Goal: Transaction & Acquisition: Book appointment/travel/reservation

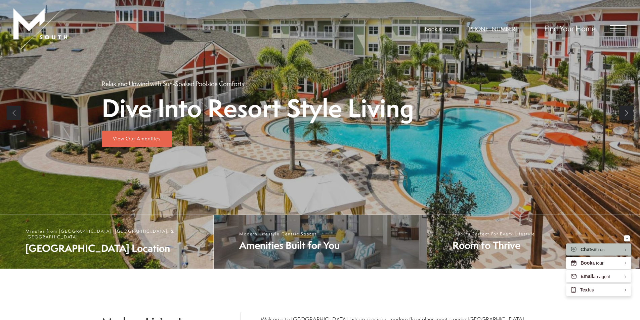
scroll to position [134, 0]
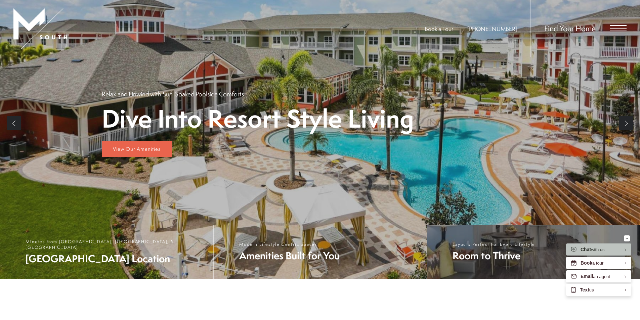
click at [494, 252] on span "Room to Thrive" at bounding box center [493, 256] width 83 height 14
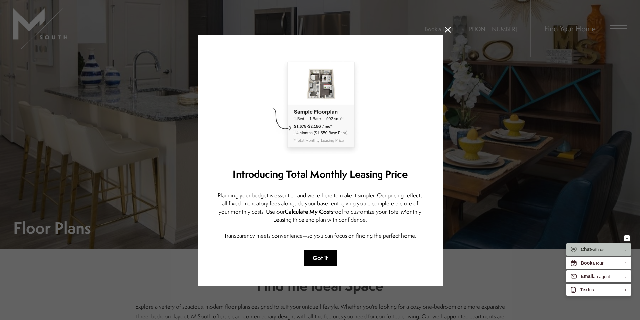
click at [326, 259] on button "Got it" at bounding box center [320, 258] width 33 height 16
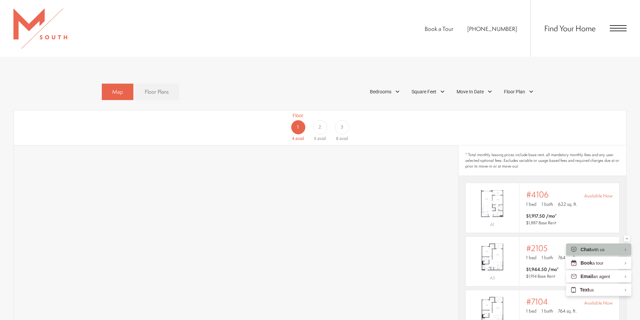
scroll to position [437, 0]
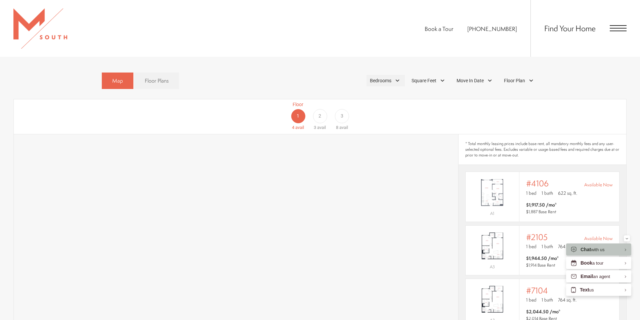
click at [402, 75] on div "Bedrooms" at bounding box center [385, 80] width 38 height 11
click at [357, 96] on span "1 Bedroom" at bounding box center [373, 99] width 34 height 7
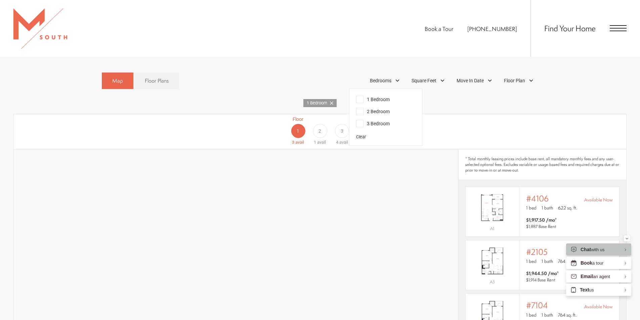
click at [213, 133] on div "Floor 1 3 avail Floor 2 1 avail Floor 3 4 avail" at bounding box center [320, 131] width 612 height 35
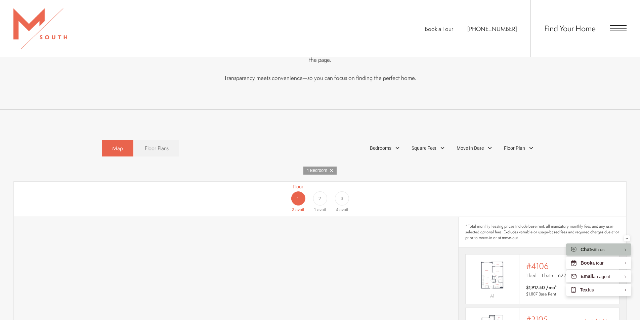
scroll to position [367, 0]
click at [331, 171] on icon at bounding box center [331, 172] width 3 height 3
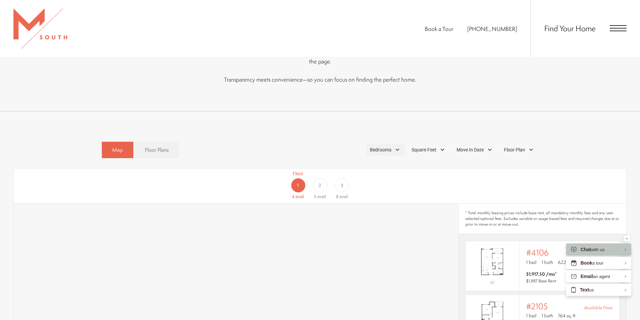
click at [395, 144] on div "Bedrooms" at bounding box center [385, 149] width 38 height 11
click at [358, 177] on span "2 Bedroom" at bounding box center [373, 180] width 34 height 7
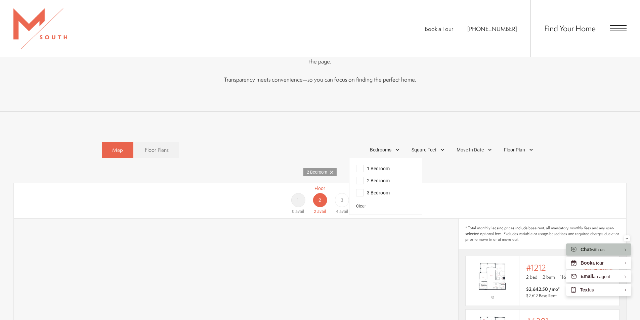
click at [464, 202] on div "Floor 1 0 avail Floor 2 2 avail Floor 3 4 avail" at bounding box center [593, 200] width 612 height 30
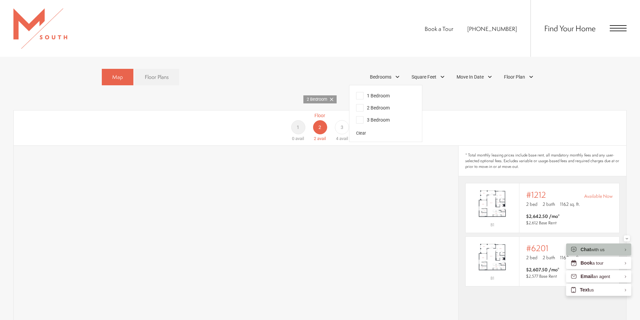
scroll to position [468, 0]
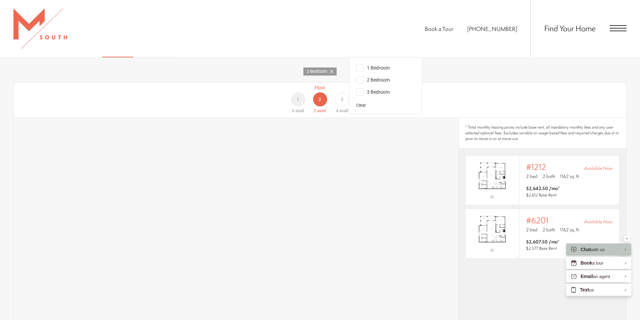
click at [360, 88] on span "3 Bedroom" at bounding box center [373, 91] width 34 height 7
click at [362, 76] on span "2 Bedroom" at bounding box center [373, 79] width 34 height 7
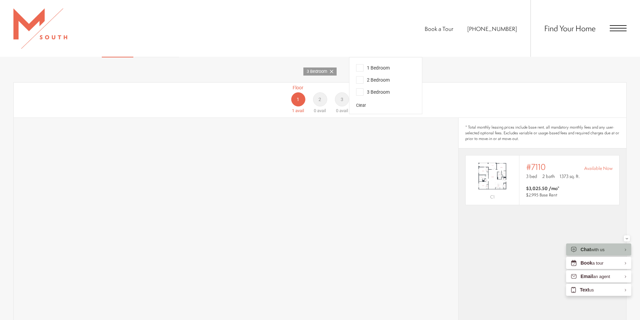
click at [482, 101] on div "Floor 1 1 avail Floor 2 0 avail Floor 3 0 avail" at bounding box center [593, 99] width 612 height 30
click at [498, 170] on img "View #7110" at bounding box center [491, 176] width 53 height 34
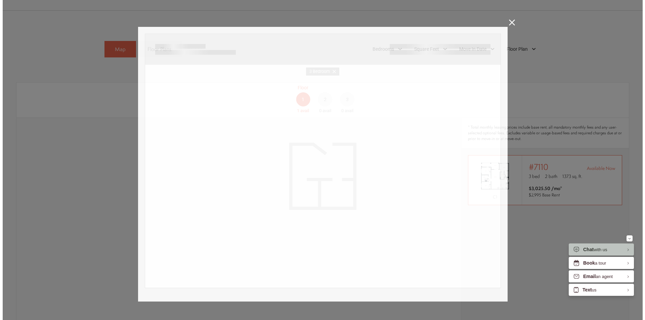
scroll to position [0, 0]
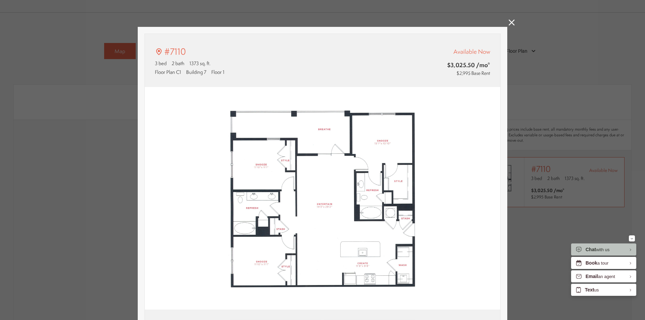
type input "**********"
click at [510, 22] on icon at bounding box center [511, 22] width 6 height 6
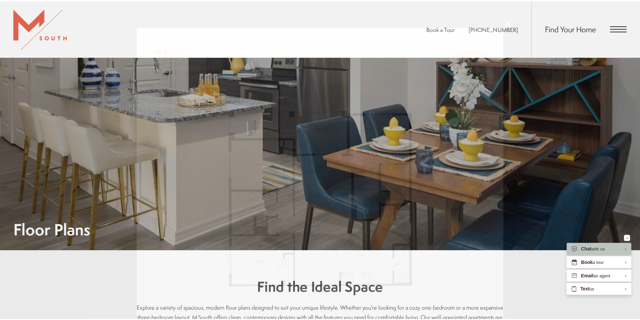
scroll to position [468, 0]
